Goal: Task Accomplishment & Management: Manage account settings

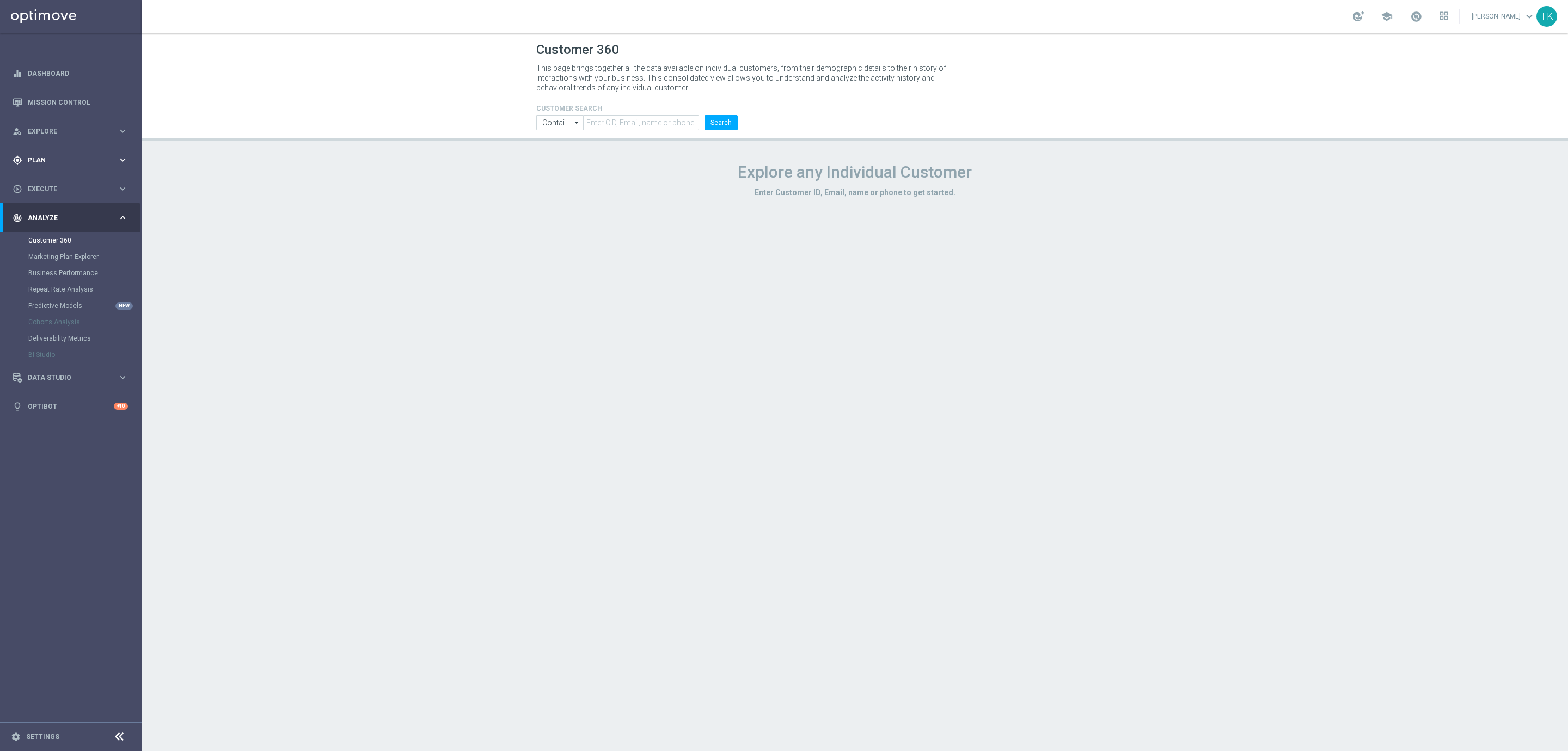
click at [43, 159] on span "Plan" at bounding box center [73, 160] width 90 height 7
click at [44, 182] on link "Target Groups" at bounding box center [71, 182] width 85 height 9
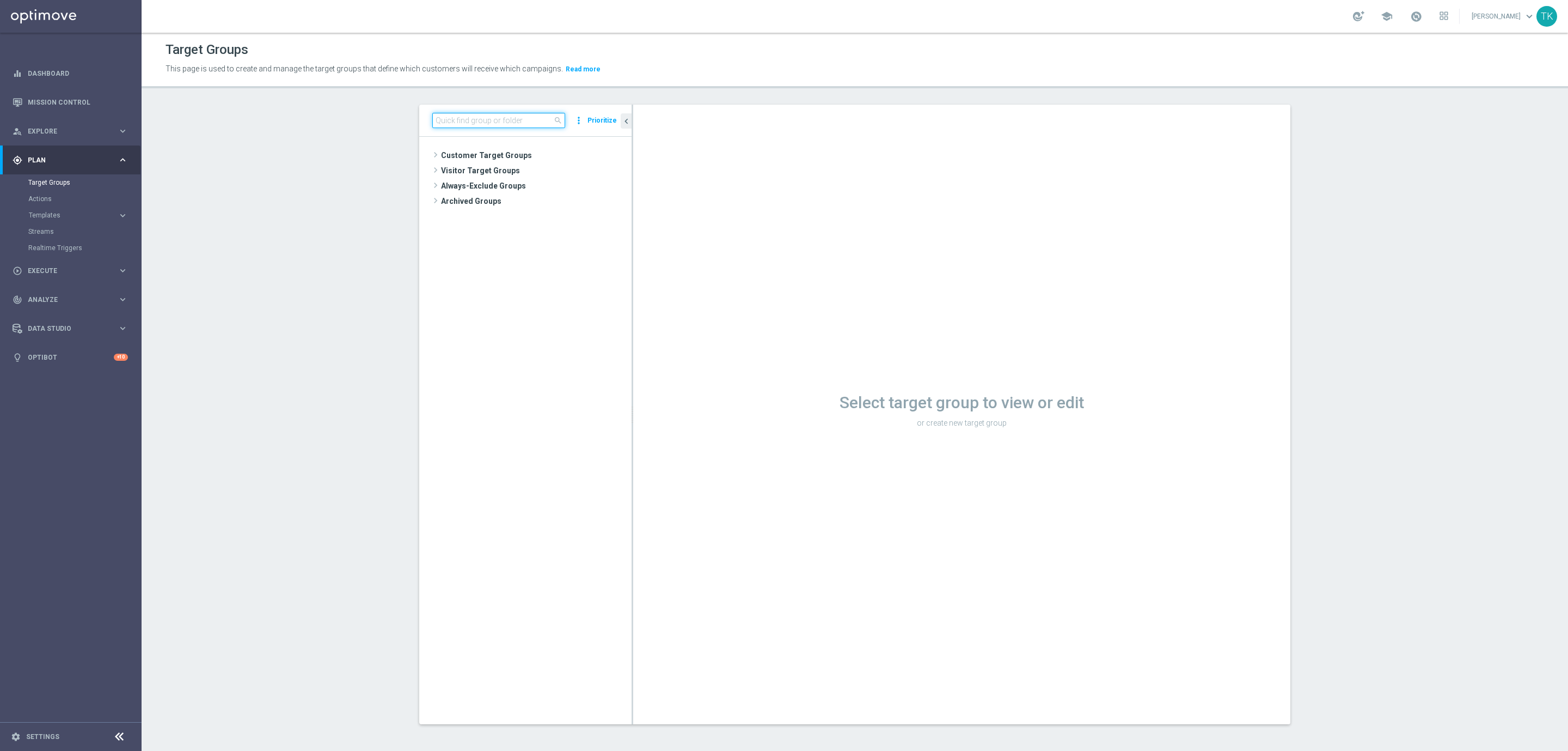
click at [457, 113] on input at bounding box center [499, 120] width 133 height 15
paste input "E_ALL_TARGET_DEPO_3DEPO 25 DO 100 PREV MONTH"
type input "E_ALL_TARGET_DEPO_3DEPO 25 DO 100 PREV MONTH"
click at [562, 247] on span "E_ALL_TARGET_DEPO_3DEPO 25 DO 100 PREV MONTH_080825" at bounding box center [562, 247] width 89 height 9
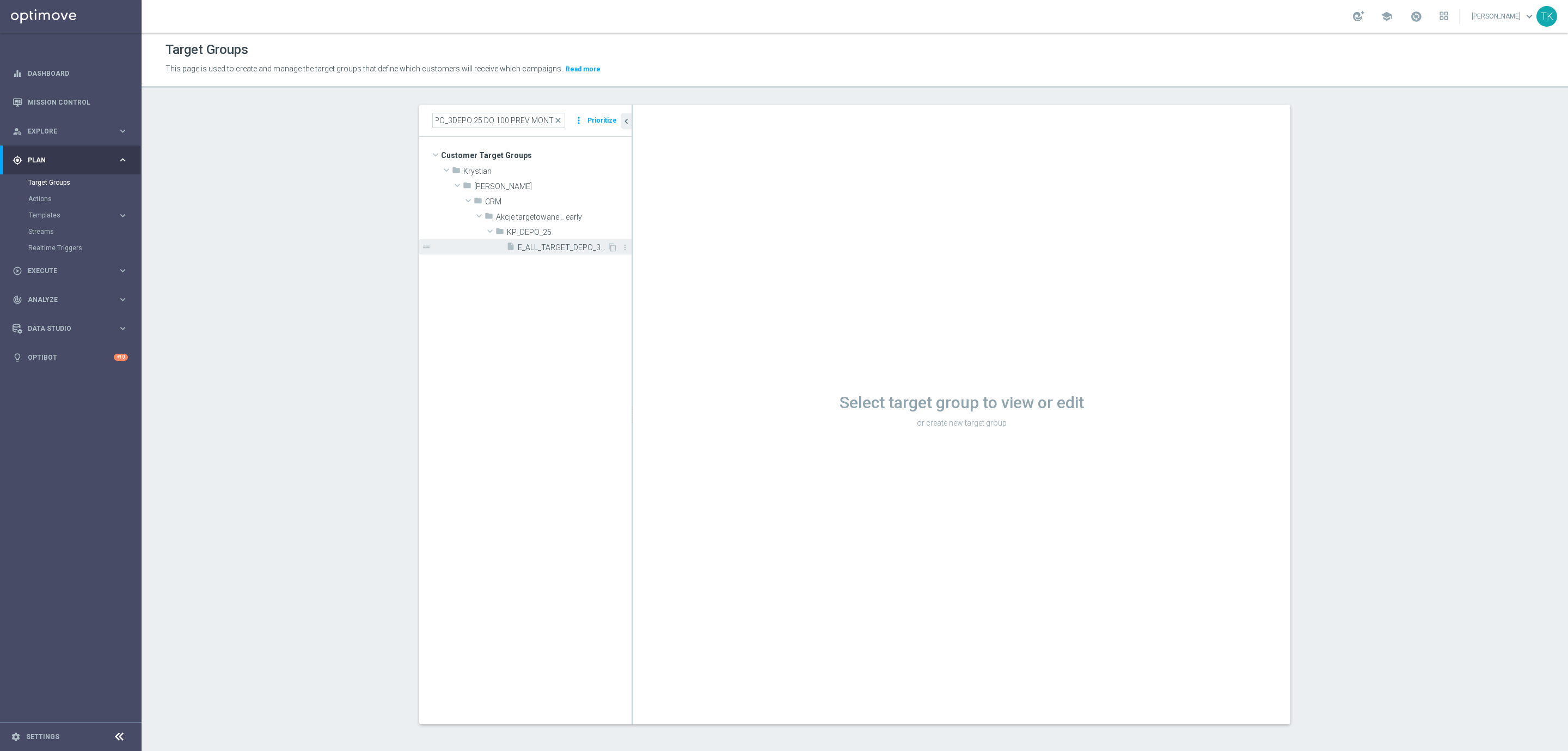
scroll to position [0, 0]
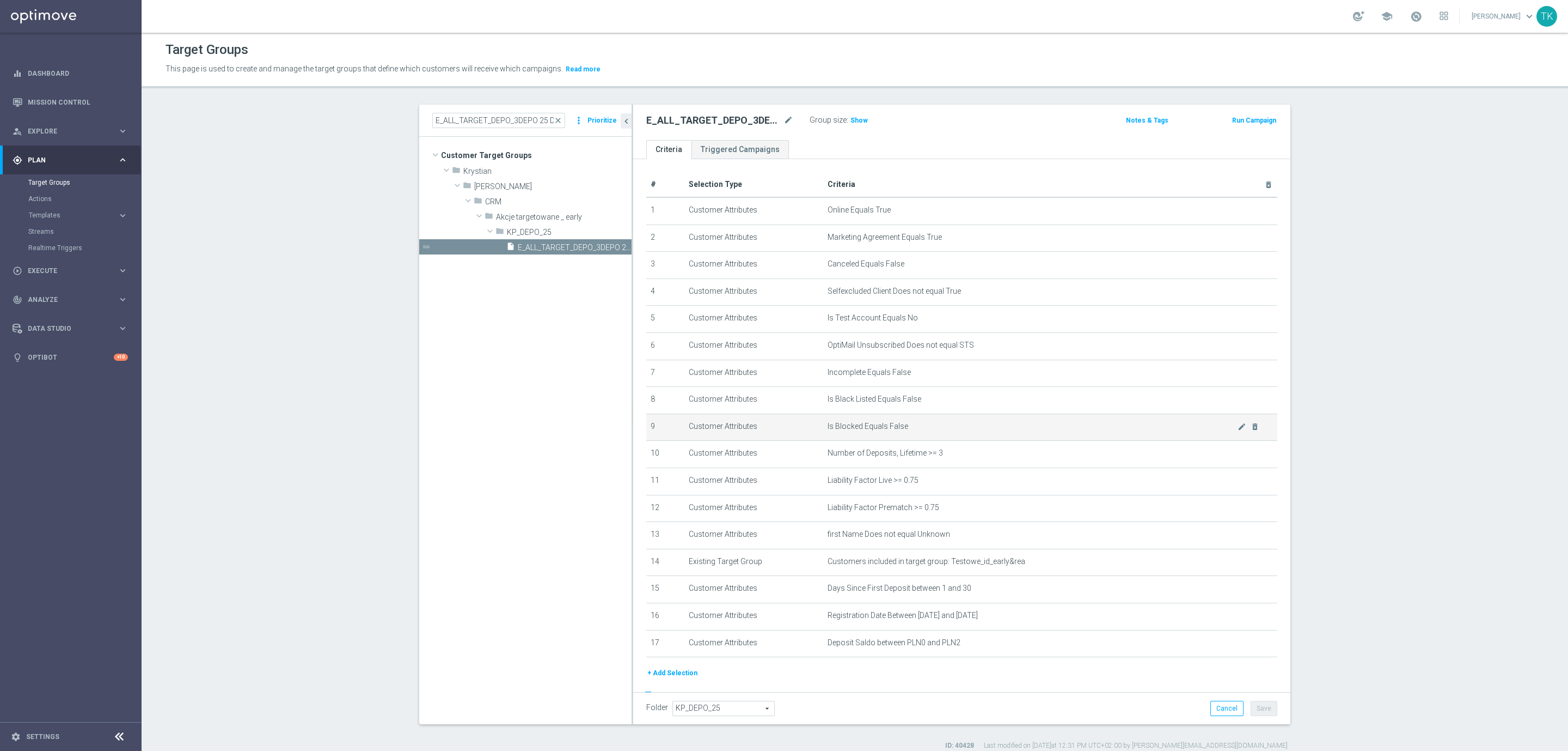
scroll to position [29, 0]
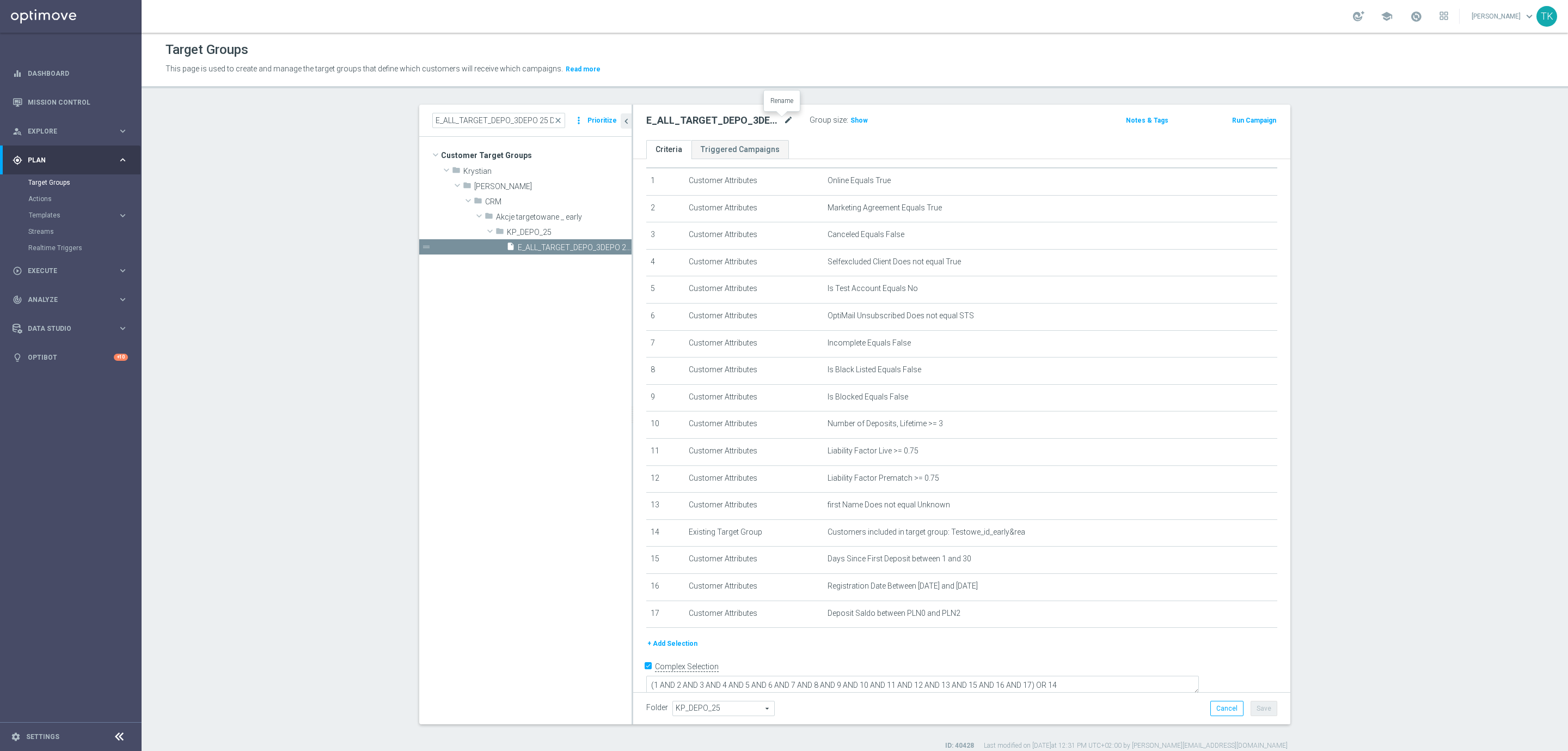
click at [783, 116] on icon "mode_edit" at bounding box center [788, 120] width 10 height 13
click at [939, 139] on div "E_ALL_TARGET_DEPO_3DEPO 25 DO 100 PREV MONTH_080825 mode_edit Group size : Show…" at bounding box center [962, 122] width 657 height 35
click at [608, 245] on icon "content_copy" at bounding box center [612, 247] width 9 height 9
click at [784, 121] on icon "mode_edit" at bounding box center [788, 120] width 10 height 13
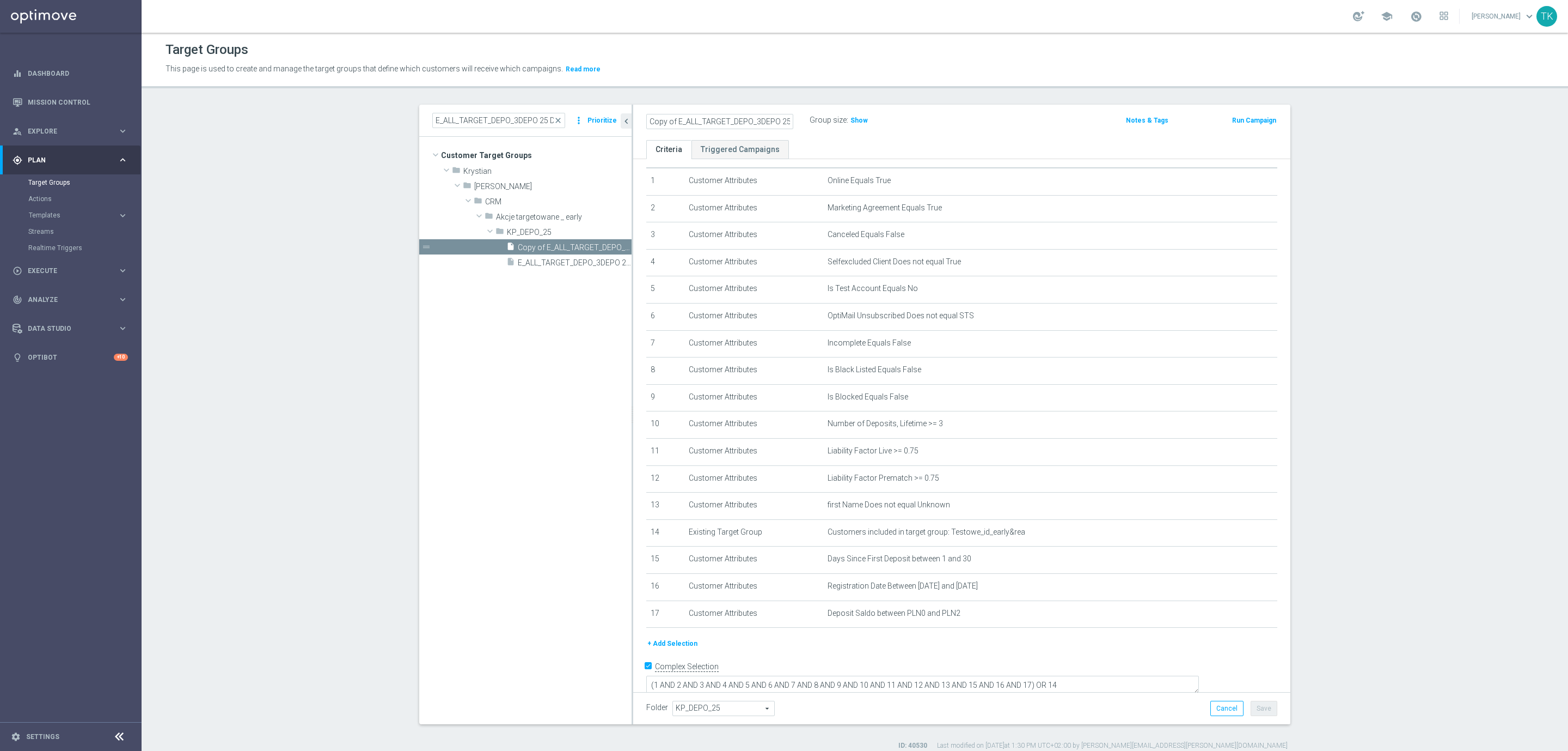
scroll to position [0, 103]
click at [704, 122] on input "Copy of E_ALL_TARGET_DEPO_3DEPO 25 DO 100 PREV MONTH_080825" at bounding box center [720, 121] width 147 height 15
drag, startPoint x: 689, startPoint y: 122, endPoint x: 642, endPoint y: 136, distance: 49.0
click at [642, 136] on div "Copy of E_ALL_TARGET_DEPO_3DEPO 25 DO 100 PREV MONTH_080825 Group size : Show N…" at bounding box center [962, 122] width 657 height 35
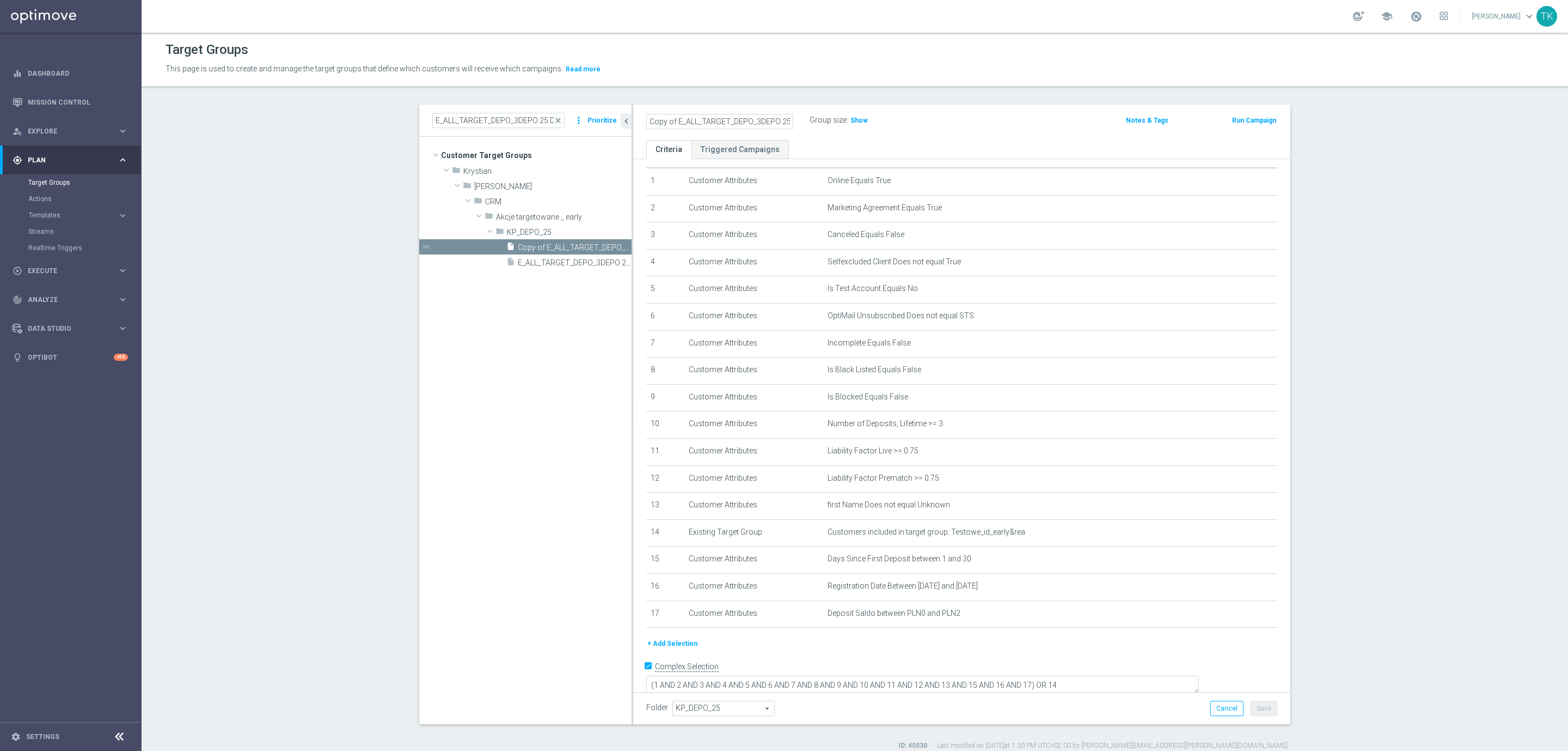
click at [670, 119] on input "Copy of E_ALL_TARGET_DEPO_3DEPO 25 DO 100 PREV MONTH_080825" at bounding box center [720, 121] width 147 height 15
drag, startPoint x: 769, startPoint y: 119, endPoint x: 788, endPoint y: 119, distance: 19.0
click at [788, 119] on div "E_ALL_TARGET_DEPO_3DEPO 25 DO 100 PREV MONTH_080825" at bounding box center [719, 121] width 163 height 15
click at [763, 123] on input "E_ALL_TARGET_DEPO_3DEPO 25 DO 100 PREV MONTH_080825" at bounding box center [720, 121] width 147 height 15
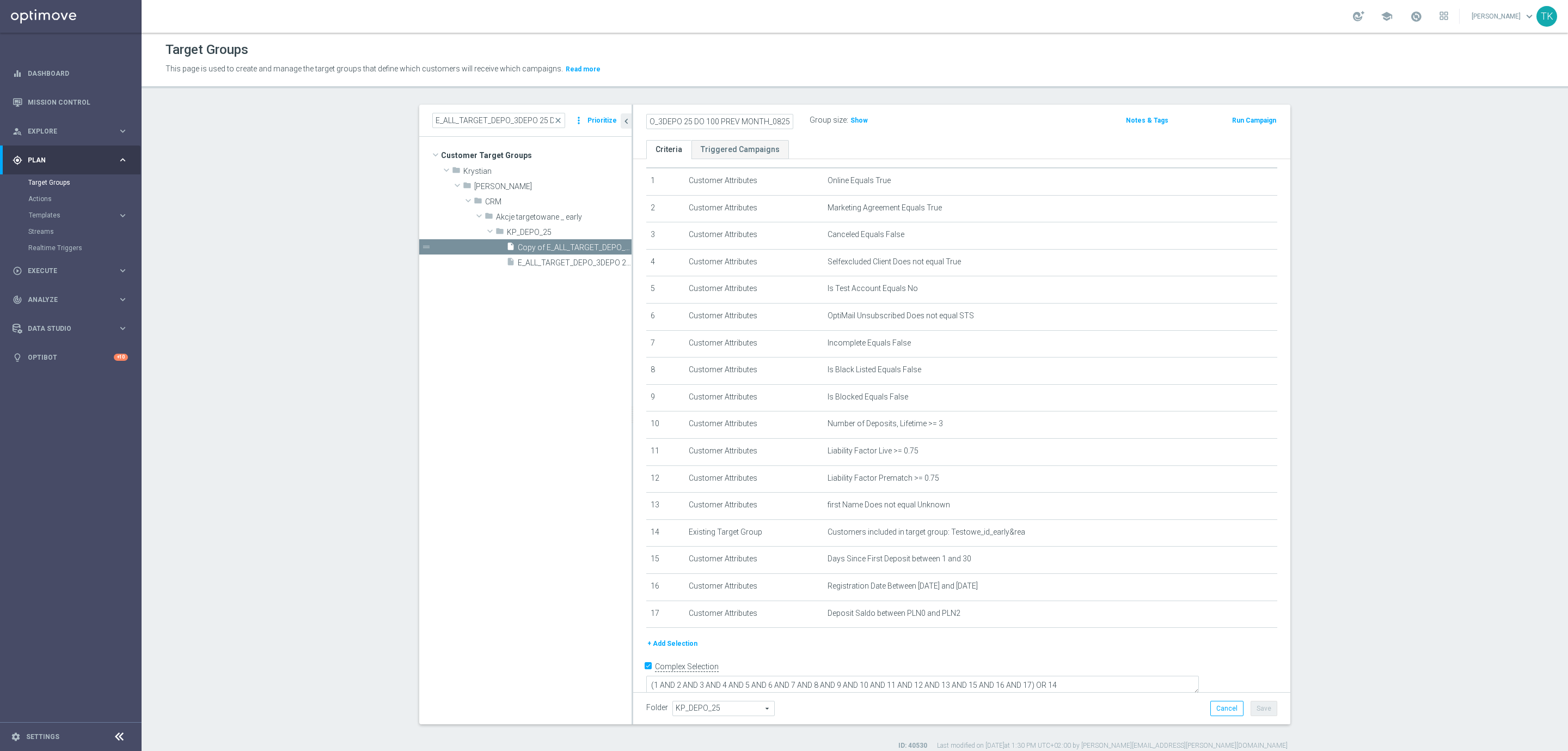
scroll to position [0, 68]
type input "E_ALL_TARGET_DEPO_3DEPO 25 DO 100 PREV MONTH_150825"
click at [908, 140] on ul "Criteria Triggered Campaigns" at bounding box center [962, 149] width 657 height 19
click at [1255, 711] on button "Save" at bounding box center [1264, 708] width 27 height 15
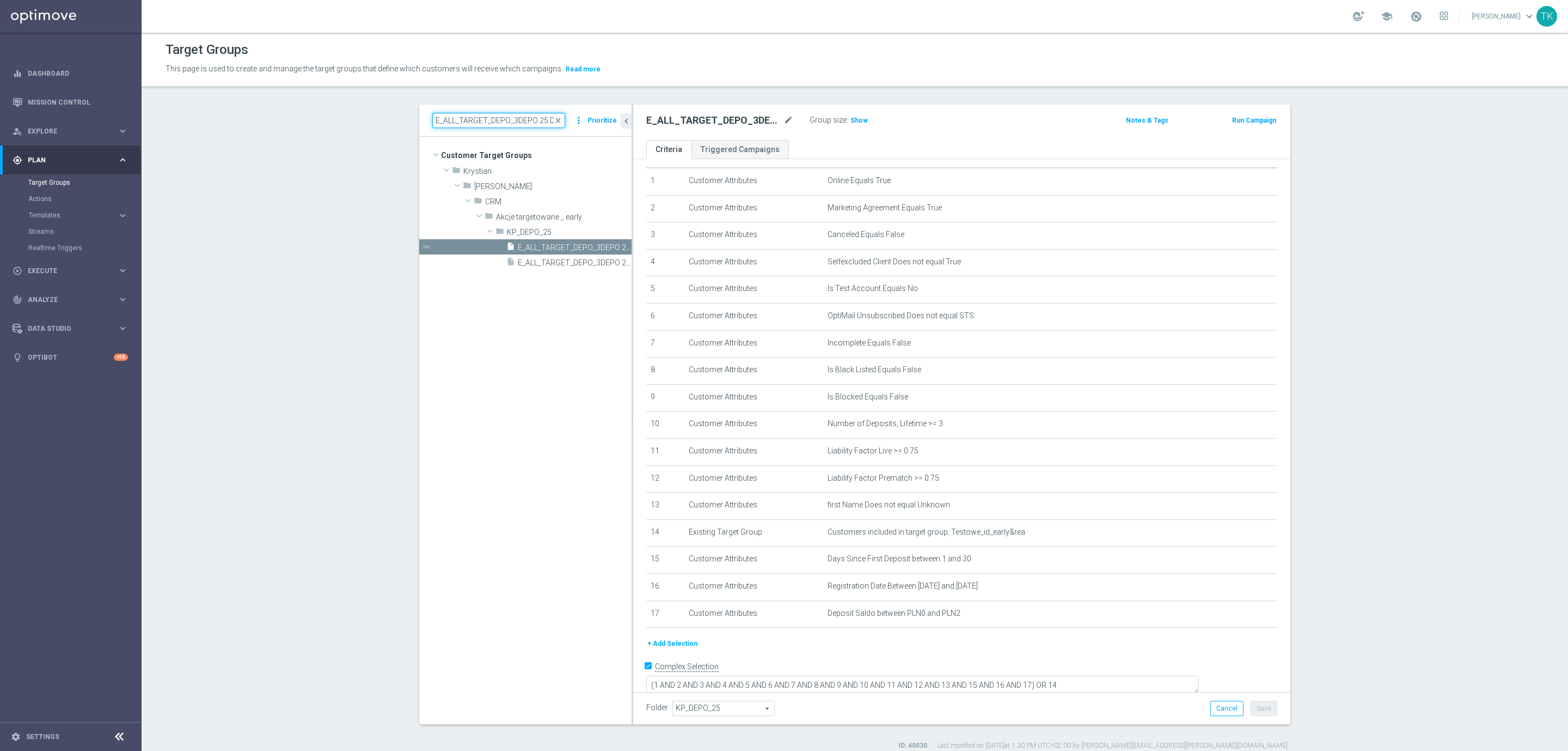
click at [495, 124] on input "E_ALL_TARGET_DEPO_3DEPO 25 DO 100 PREV MONTH" at bounding box center [499, 120] width 133 height 15
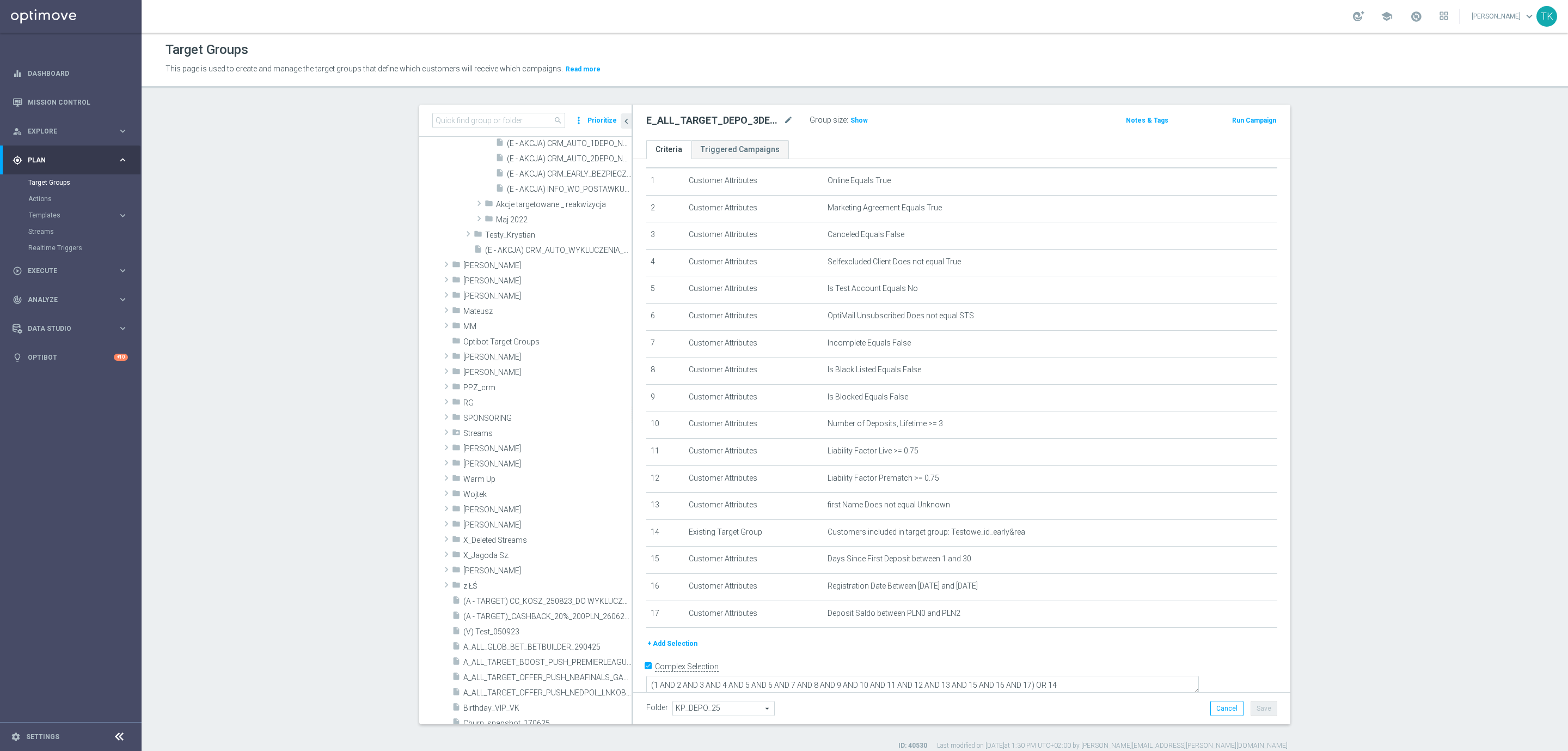
scroll to position [593, 0]
type input "[PERSON_NAME]"
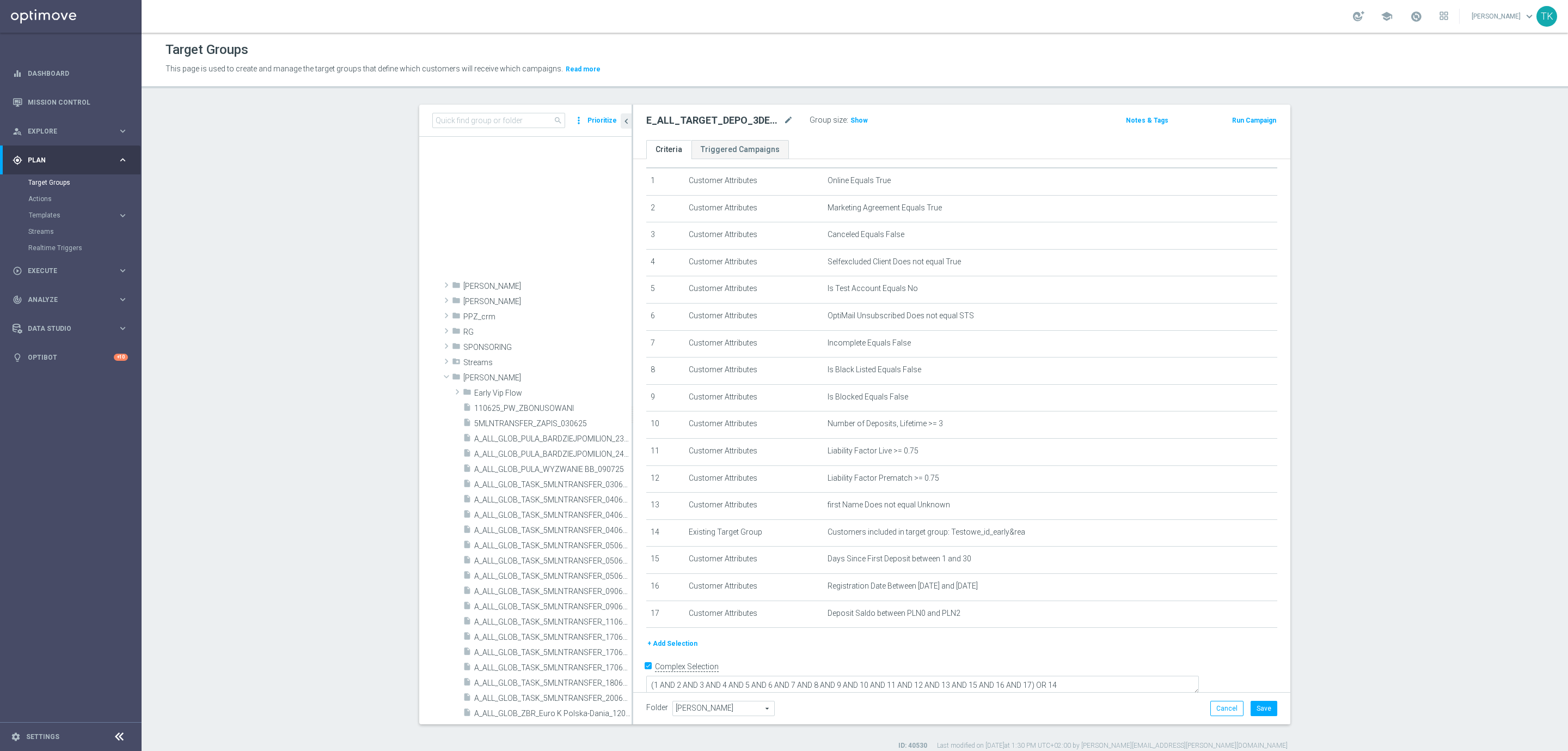
scroll to position [1052, 0]
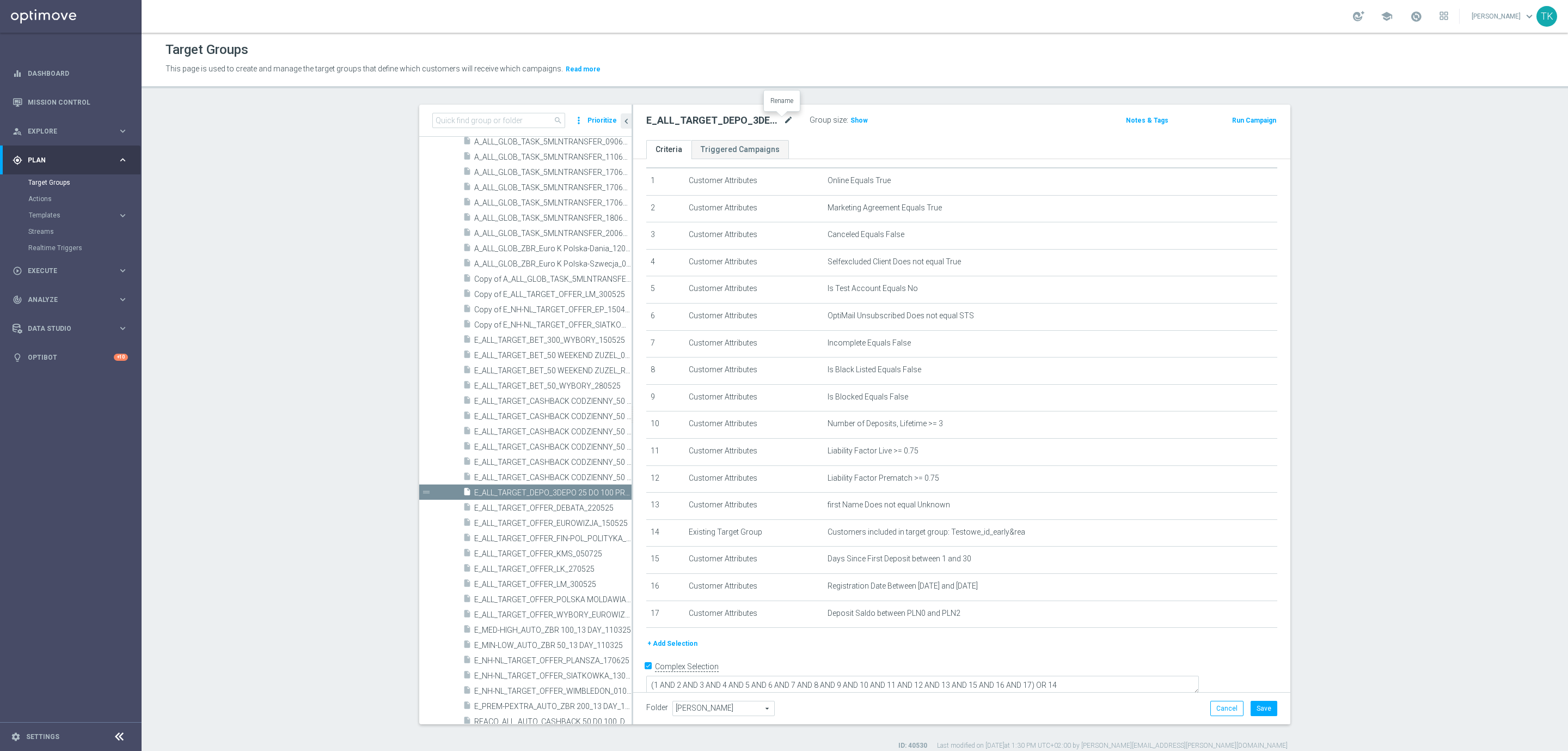
click at [783, 121] on icon "mode_edit" at bounding box center [788, 120] width 10 height 13
